Goal: Information Seeking & Learning: Learn about a topic

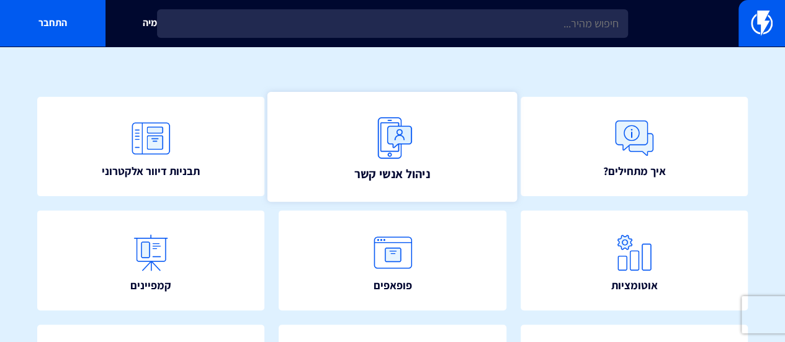
scroll to position [89, 0]
click at [380, 159] on img at bounding box center [392, 138] width 55 height 55
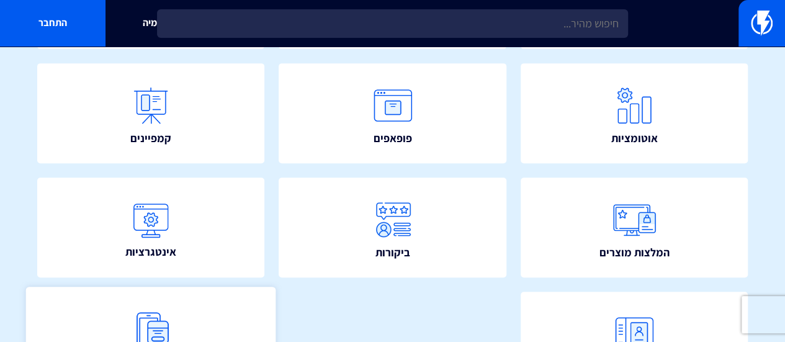
scroll to position [337, 0]
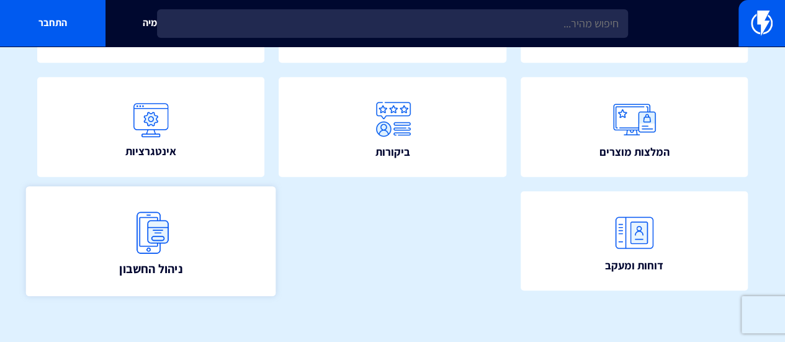
click at [130, 269] on span "ניהול החשבון" at bounding box center [150, 267] width 63 height 17
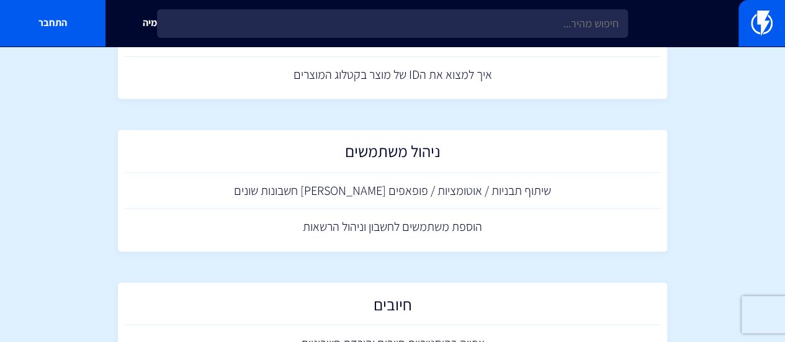
scroll to position [1054, 0]
